Goal: Information Seeking & Learning: Learn about a topic

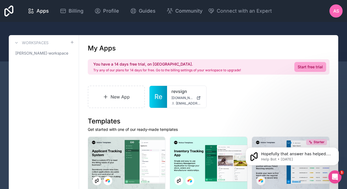
click at [110, 93] on link "New App" at bounding box center [116, 97] width 57 height 22
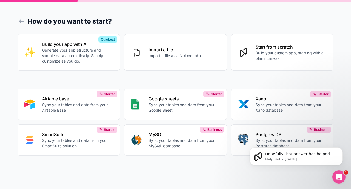
click at [81, 55] on p "Generate your app structure and sample data automatically. Simply customize as …" at bounding box center [77, 55] width 71 height 16
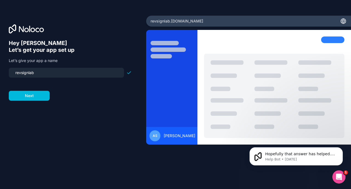
click at [44, 96] on button "Next" at bounding box center [29, 96] width 41 height 10
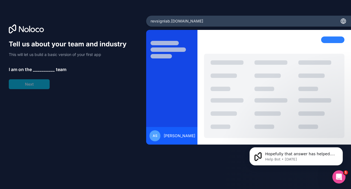
click at [44, 69] on span "__________" at bounding box center [44, 69] width 22 height 7
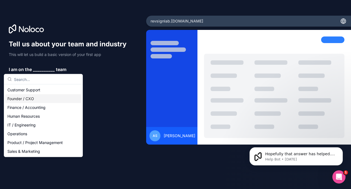
click at [37, 96] on div "Founder / CXO" at bounding box center [43, 98] width 76 height 9
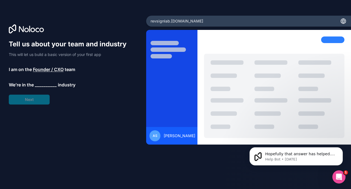
click at [38, 87] on span "__________" at bounding box center [46, 84] width 22 height 7
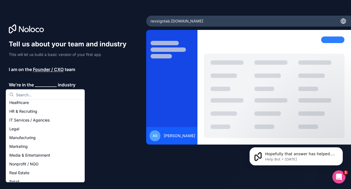
scroll to position [82, 0]
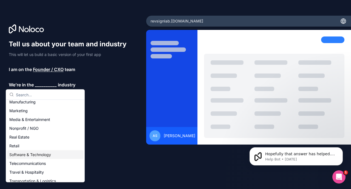
click at [29, 155] on div "Software & Technology" at bounding box center [45, 154] width 76 height 9
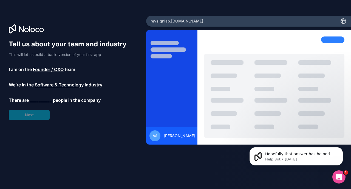
click at [28, 105] on div "Tell us about your team and industry This will let us build a basic version of …" at bounding box center [70, 80] width 123 height 80
click at [36, 103] on span "__________" at bounding box center [41, 100] width 22 height 7
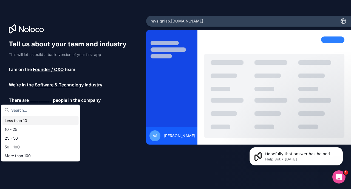
click at [22, 120] on div "Less than 10" at bounding box center [40, 120] width 76 height 9
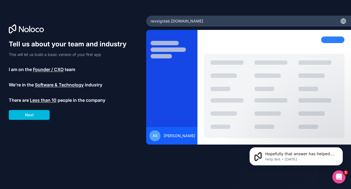
click at [36, 117] on button "Next" at bounding box center [29, 115] width 41 height 10
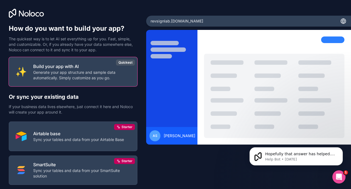
click at [88, 70] on p "Generate your app structure and sample data automatically. Simply customize as …" at bounding box center [81, 75] width 97 height 11
click at [198, 60] on div at bounding box center [273, 87] width 153 height 115
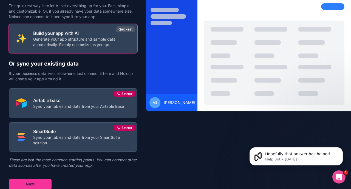
click at [41, 187] on button "Next" at bounding box center [30, 184] width 43 height 10
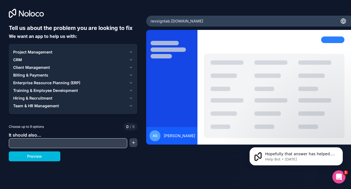
click at [130, 51] on icon "button" at bounding box center [131, 52] width 4 height 4
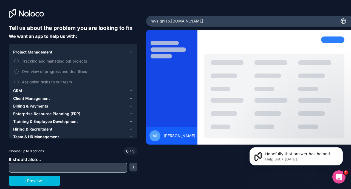
click at [16, 62] on button "Tracking and managing our projects" at bounding box center [16, 61] width 4 height 4
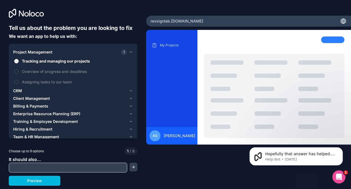
click at [17, 73] on button "Overview of progress and deadlines" at bounding box center [16, 71] width 4 height 4
click at [165, 43] on div "My Projects" at bounding box center [171, 45] width 42 height 9
click at [131, 90] on icon "button" at bounding box center [131, 91] width 4 height 4
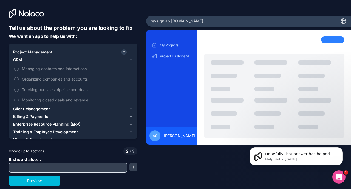
click at [130, 52] on icon "button" at bounding box center [131, 52] width 2 height 1
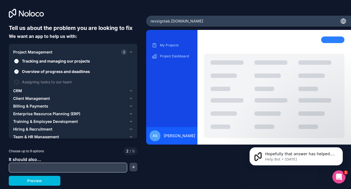
click at [132, 52] on icon "button" at bounding box center [131, 52] width 2 height 1
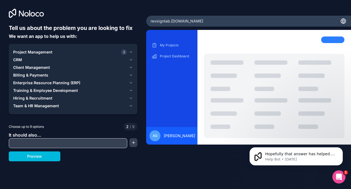
click at [132, 61] on icon "button" at bounding box center [131, 60] width 4 height 4
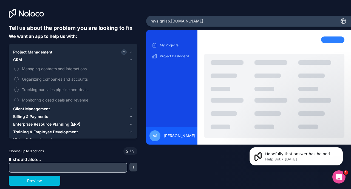
click at [19, 70] on label "Managing contacts and interactions" at bounding box center [73, 69] width 120 height 10
click at [19, 70] on button "Managing contacts and interactions" at bounding box center [16, 69] width 4 height 4
click at [19, 78] on label "Organizing companies and accounts" at bounding box center [73, 79] width 120 height 10
click at [19, 78] on button "Organizing companies and accounts" at bounding box center [16, 79] width 4 height 4
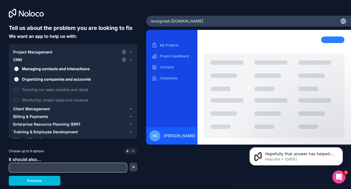
click at [15, 89] on button "Tracking our sales pipeline and deals" at bounding box center [16, 89] width 4 height 4
click at [16, 98] on button "Monitoring closed deals and revenue" at bounding box center [16, 100] width 4 height 4
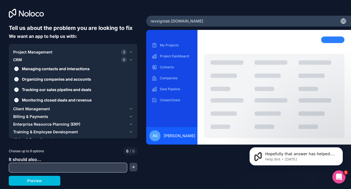
click at [130, 108] on icon "button" at bounding box center [131, 109] width 4 height 4
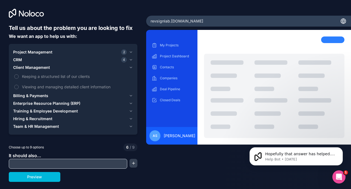
click at [16, 77] on button "Keeping a structured list of our clients" at bounding box center [16, 76] width 4 height 4
click at [17, 76] on button "Keeping a structured list of our clients" at bounding box center [16, 76] width 4 height 4
click at [16, 84] on label "Viewing and managing detailed client information" at bounding box center [73, 87] width 120 height 10
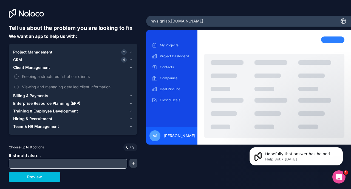
click at [16, 85] on button "Viewing and managing detailed client information" at bounding box center [16, 87] width 4 height 4
click at [16, 84] on label "Viewing and managing detailed client information" at bounding box center [73, 87] width 120 height 10
click at [16, 85] on button "Viewing and managing detailed client information" at bounding box center [16, 87] width 4 height 4
click at [129, 96] on icon "button" at bounding box center [131, 95] width 4 height 4
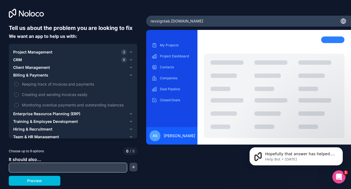
click at [131, 112] on icon "button" at bounding box center [131, 114] width 4 height 4
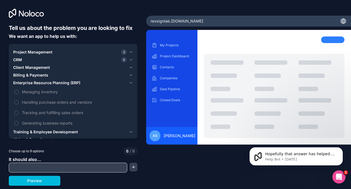
click at [18, 90] on button "Managing inventory" at bounding box center [16, 92] width 4 height 4
click at [129, 82] on icon "button" at bounding box center [131, 83] width 4 height 4
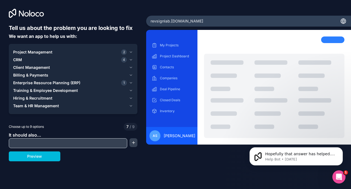
click at [131, 92] on icon "button" at bounding box center [131, 90] width 4 height 4
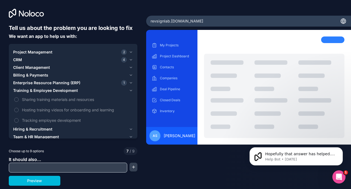
click at [18, 98] on button "Sharing training materials and resources" at bounding box center [16, 99] width 4 height 4
click at [132, 90] on icon "button" at bounding box center [131, 90] width 4 height 4
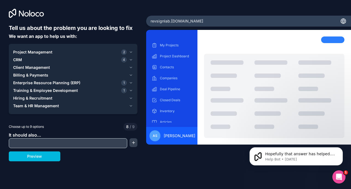
click at [132, 90] on icon "button" at bounding box center [131, 90] width 4 height 4
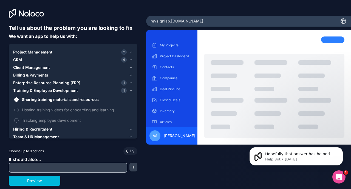
click at [130, 52] on icon "button" at bounding box center [131, 52] width 2 height 1
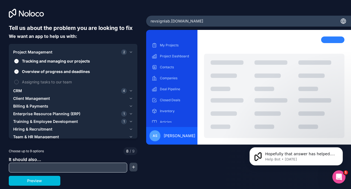
click at [33, 115] on span "Enterprise Resource Planning (ERP)" at bounding box center [46, 113] width 67 height 5
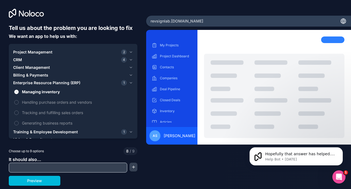
click at [42, 92] on span "Managing inventory" at bounding box center [77, 92] width 110 height 6
click at [19, 92] on button "Managing inventory" at bounding box center [16, 92] width 4 height 4
click at [41, 92] on span "Managing inventory" at bounding box center [77, 92] width 110 height 6
click at [19, 92] on button "Managing inventory" at bounding box center [16, 92] width 4 height 4
click at [36, 91] on span "Managing inventory" at bounding box center [77, 92] width 110 height 6
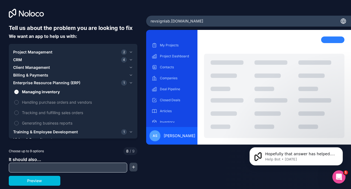
click at [19, 91] on button "Managing inventory" at bounding box center [16, 92] width 4 height 4
click at [34, 84] on span "Enterprise Resource Planning (ERP)" at bounding box center [46, 82] width 67 height 5
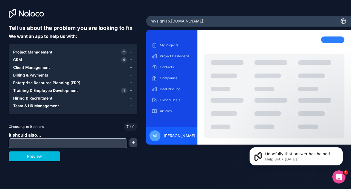
click at [34, 89] on span "Training & Employee Development" at bounding box center [45, 90] width 65 height 5
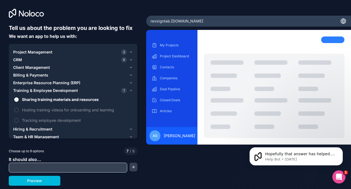
click at [34, 85] on span "Enterprise Resource Planning (ERP)" at bounding box center [46, 82] width 67 height 5
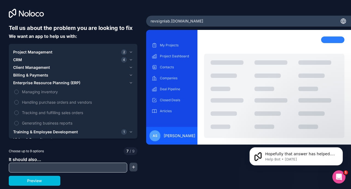
click at [34, 65] on span "Client Management" at bounding box center [31, 67] width 37 height 5
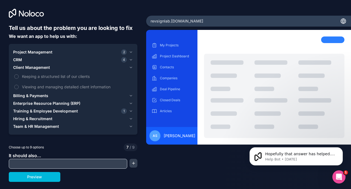
click at [28, 52] on span "Project Management" at bounding box center [32, 51] width 39 height 5
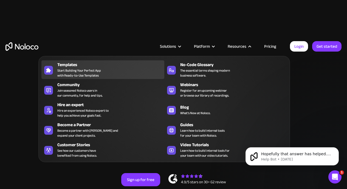
click at [89, 66] on div "Templates" at bounding box center [111, 64] width 109 height 7
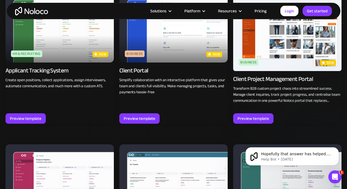
click at [261, 45] on img at bounding box center [287, 31] width 108 height 79
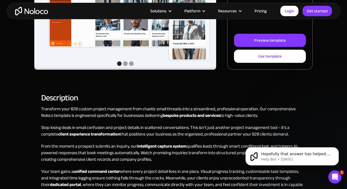
scroll to position [164, 0]
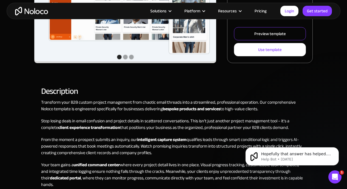
click at [258, 35] on div "Preview template" at bounding box center [270, 33] width 32 height 7
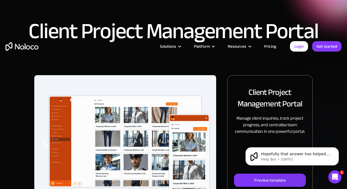
scroll to position [0, 0]
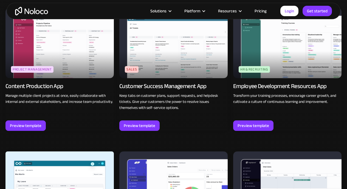
scroll to position [575, 0]
click at [153, 85] on div "Customer Success Management App" at bounding box center [162, 86] width 87 height 8
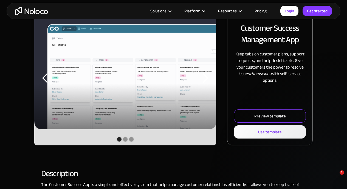
click at [244, 116] on link "Preview template" at bounding box center [270, 115] width 72 height 13
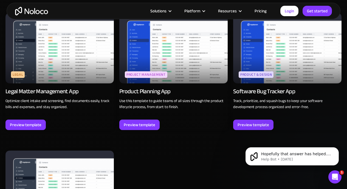
scroll to position [1472, 0]
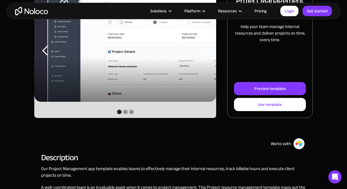
scroll to position [164, 0]
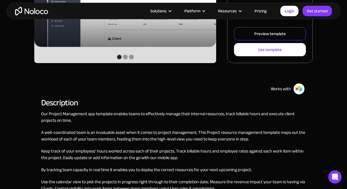
click at [242, 32] on link "Preview template" at bounding box center [270, 33] width 72 height 13
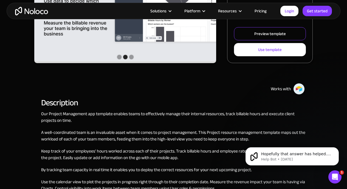
scroll to position [0, 0]
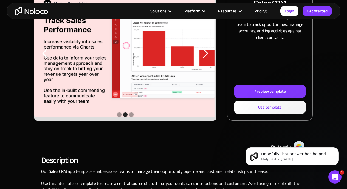
scroll to position [137, 0]
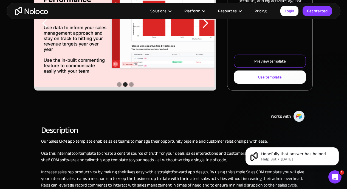
click at [262, 63] on div "Preview template" at bounding box center [270, 61] width 32 height 7
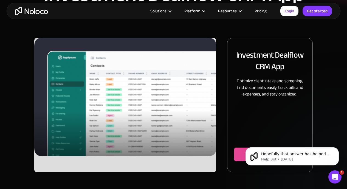
scroll to position [27, 0]
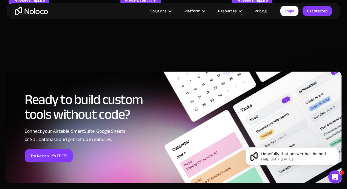
scroll to position [685, 0]
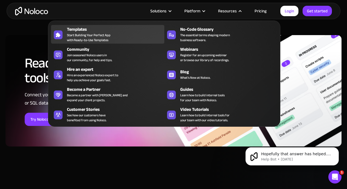
click at [105, 31] on div "Templates" at bounding box center [116, 29] width 99 height 7
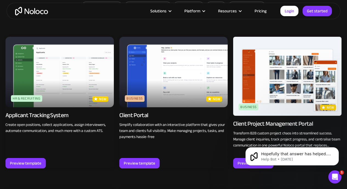
scroll to position [384, 0]
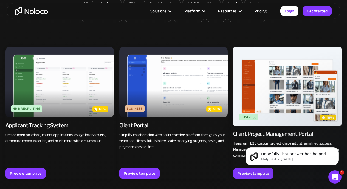
click at [259, 71] on img at bounding box center [287, 86] width 108 height 79
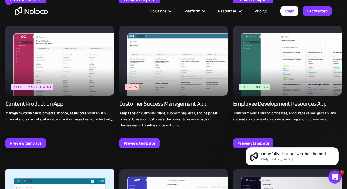
scroll to position [576, 0]
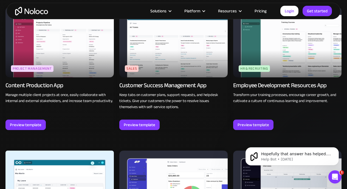
click at [70, 49] on img at bounding box center [59, 42] width 108 height 70
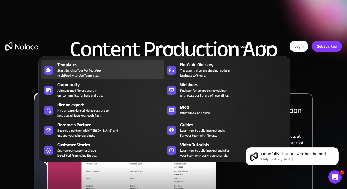
click at [85, 68] on span "Start Building Your Perfect App with Ready-to-Use Templates" at bounding box center [79, 73] width 44 height 10
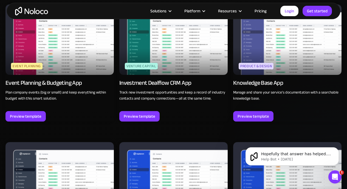
scroll to position [1480, 0]
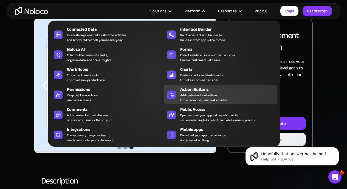
scroll to position [82, 0]
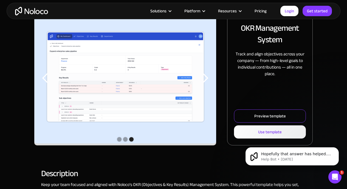
click at [297, 114] on link "Preview template" at bounding box center [270, 115] width 72 height 13
